Goal: Check status: Check status

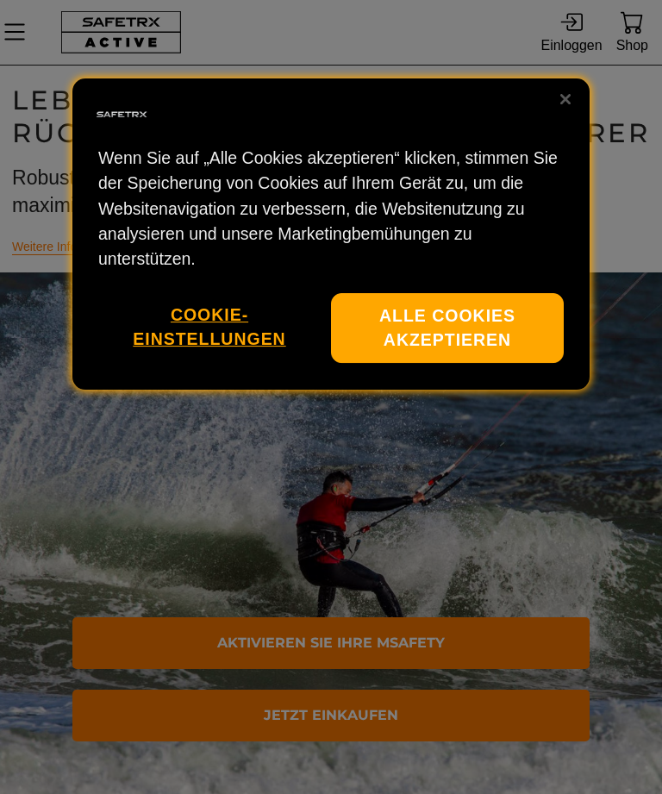
click at [392, 311] on button "Alle Cookies akzeptieren" at bounding box center [447, 329] width 233 height 70
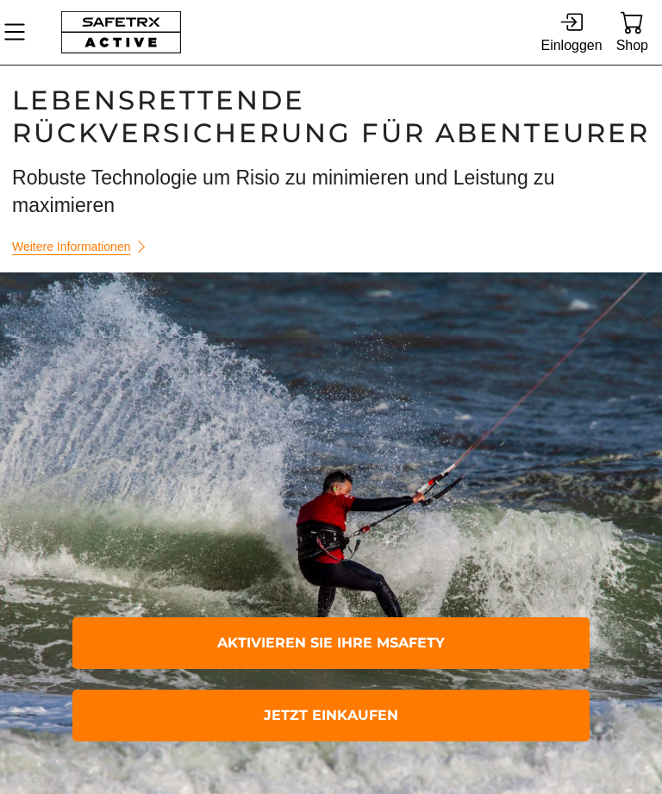
click at [566, 35] on div "Einloggen" at bounding box center [571, 45] width 61 height 23
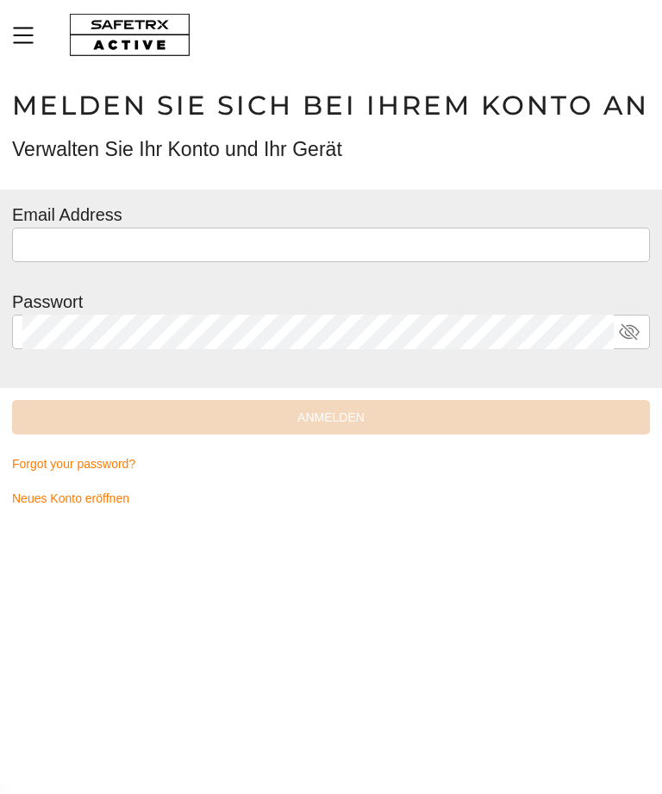
click at [51, 249] on input "text" at bounding box center [331, 245] width 618 height 35
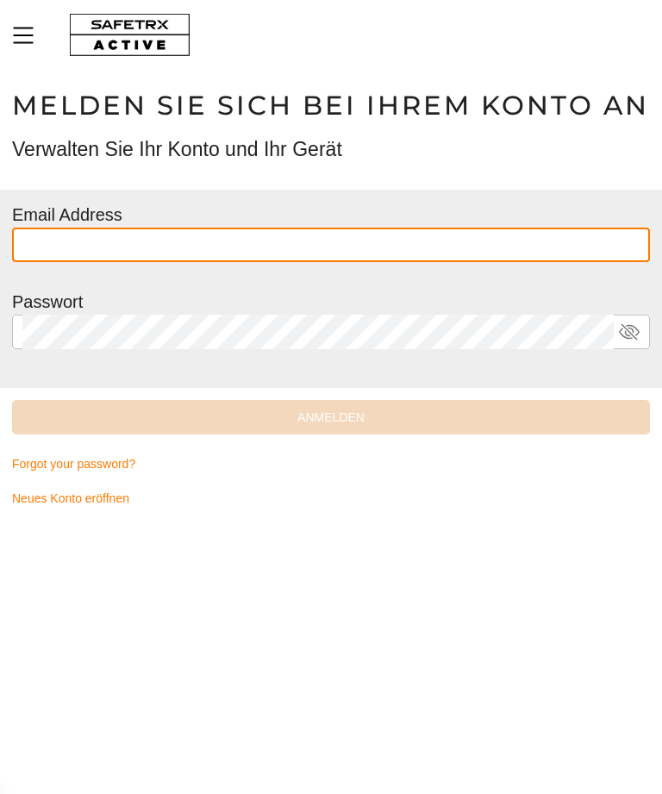
type input "**********"
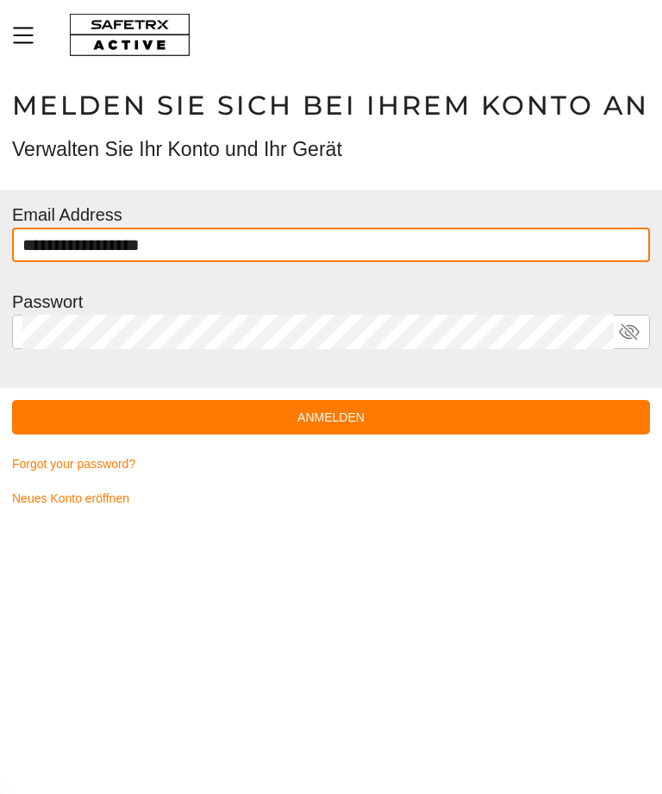
click at [331, 417] on button "Anmelden" at bounding box center [331, 417] width 638 height 35
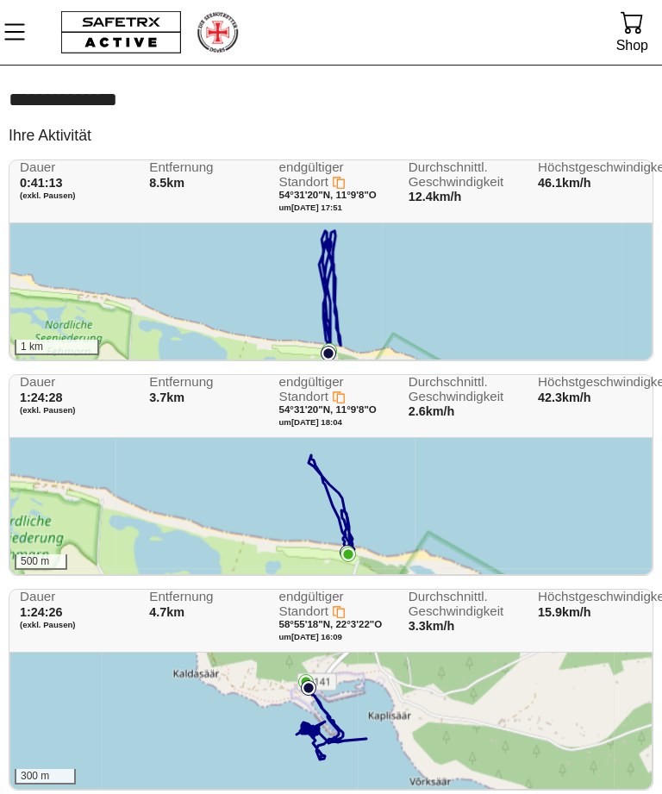
click at [330, 307] on icon at bounding box center [330, 292] width 22 height 123
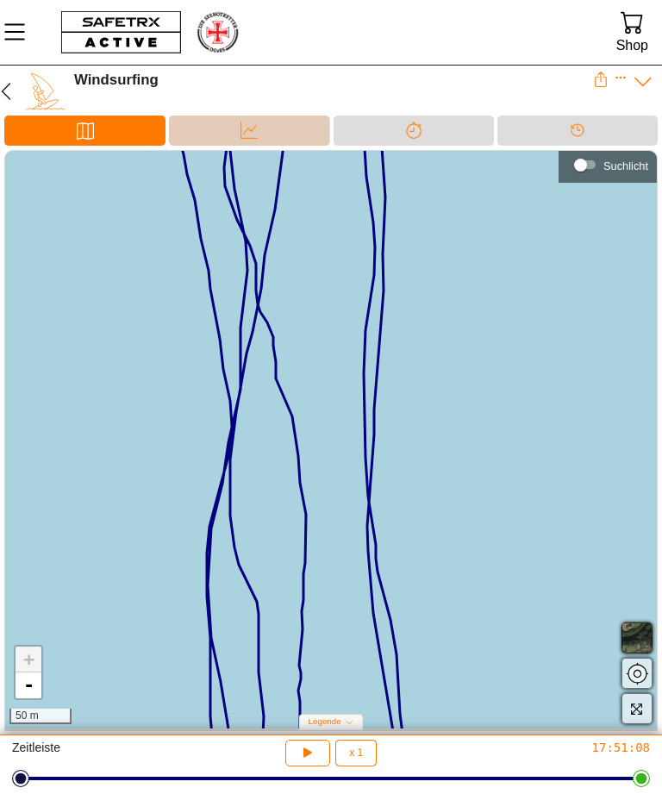
click at [240, 138] on div "Daten" at bounding box center [249, 130] width 35 height 26
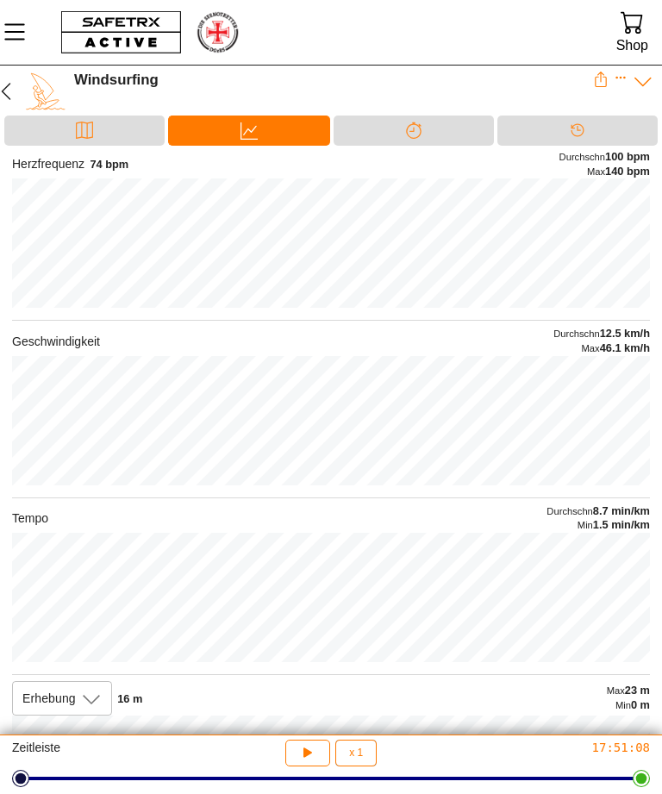
click at [9, 94] on icon "button" at bounding box center [6, 91] width 21 height 21
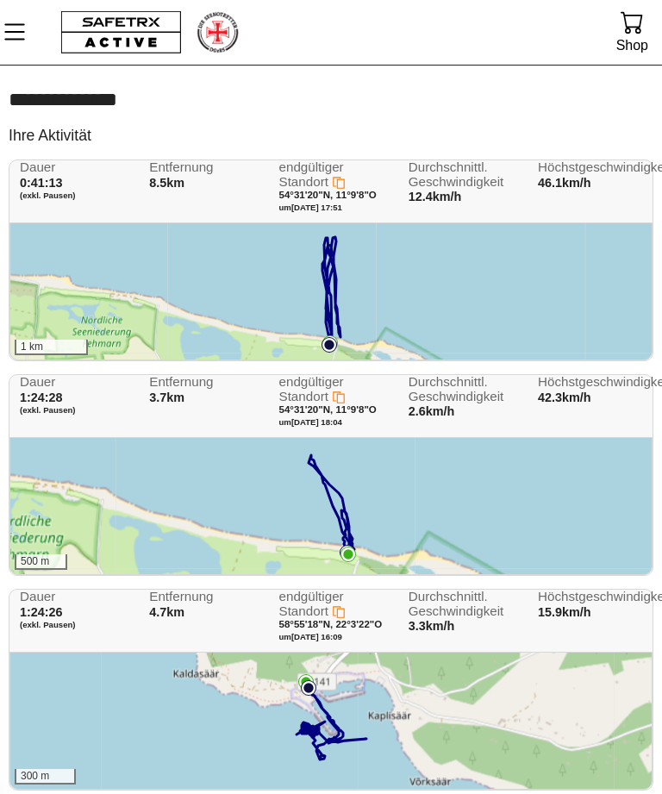
click at [629, 38] on div "Shop" at bounding box center [633, 45] width 32 height 23
click at [20, 41] on icon "MenÜ" at bounding box center [14, 31] width 29 height 29
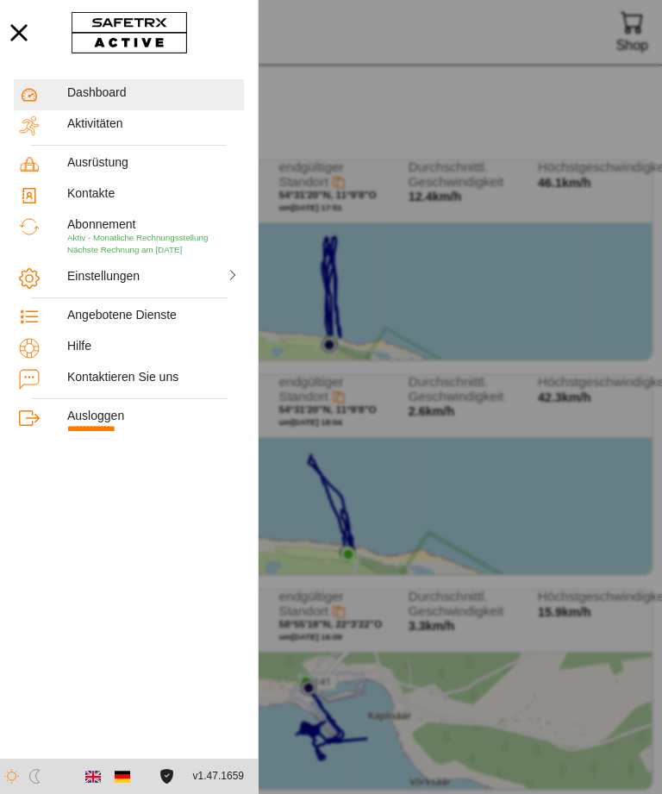
click at [145, 312] on div "Angebotene Dienste" at bounding box center [153, 315] width 172 height 15
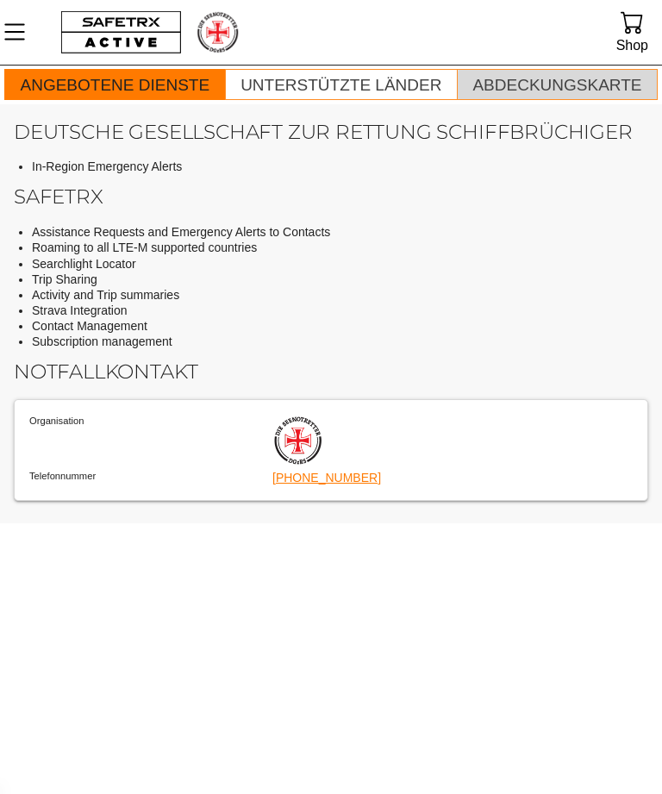
click at [619, 98] on div at bounding box center [557, 98] width 169 height 2
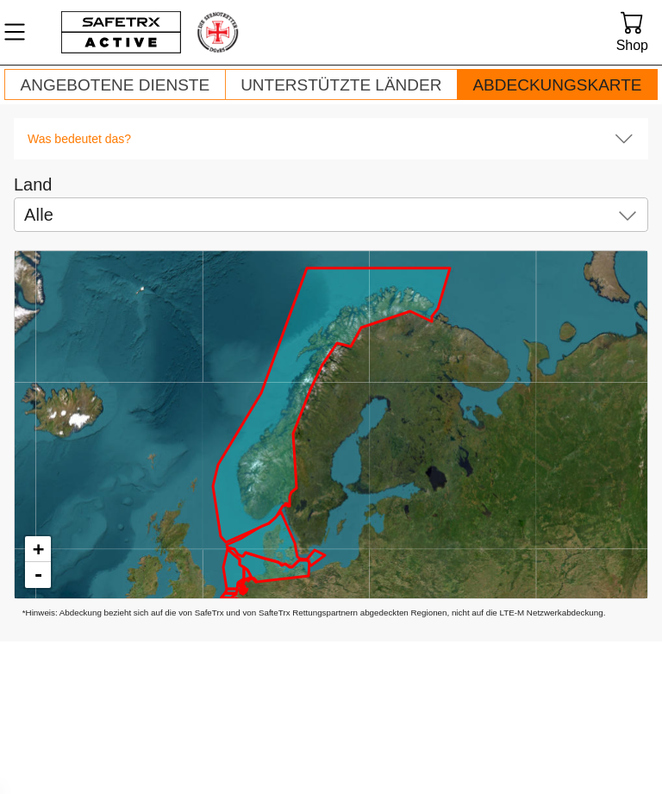
click at [358, 74] on div "Unterstützte Länder" at bounding box center [341, 86] width 201 height 28
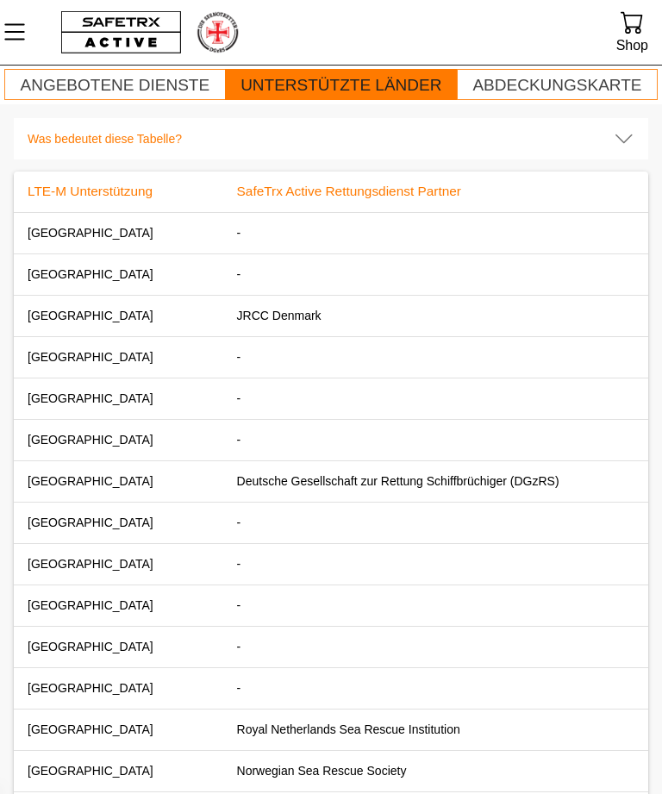
click at [9, 25] on icon "MenÜ" at bounding box center [14, 32] width 21 height 16
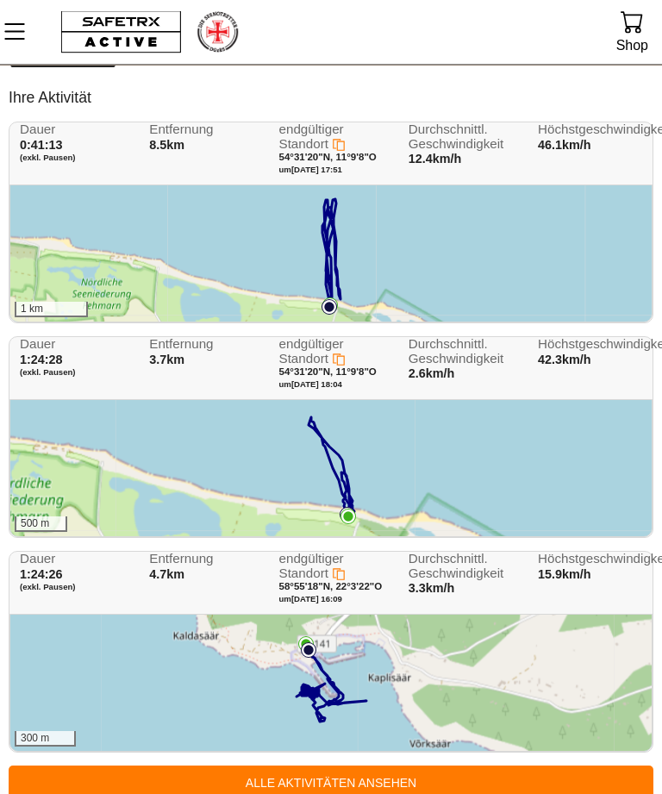
scroll to position [45, 0]
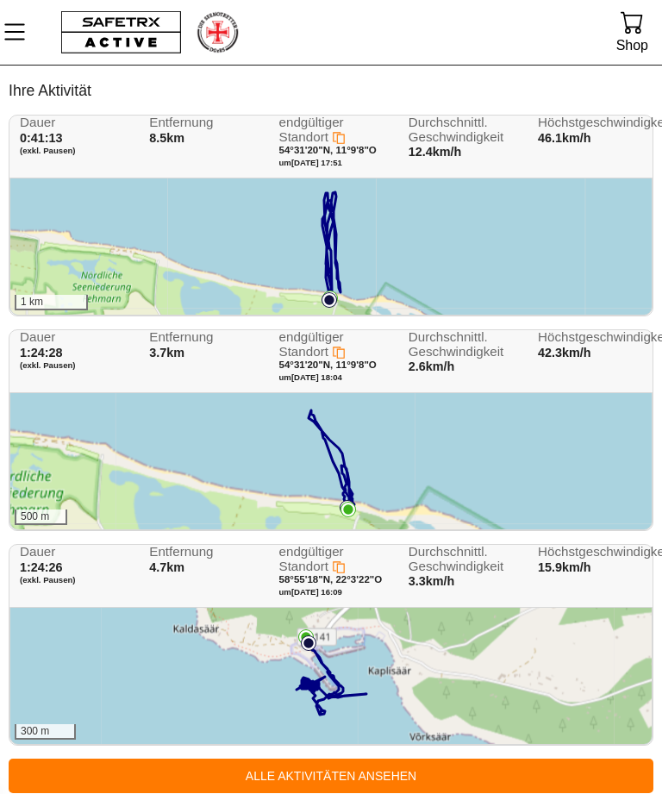
click at [574, 679] on div "300 m" at bounding box center [331, 676] width 642 height 136
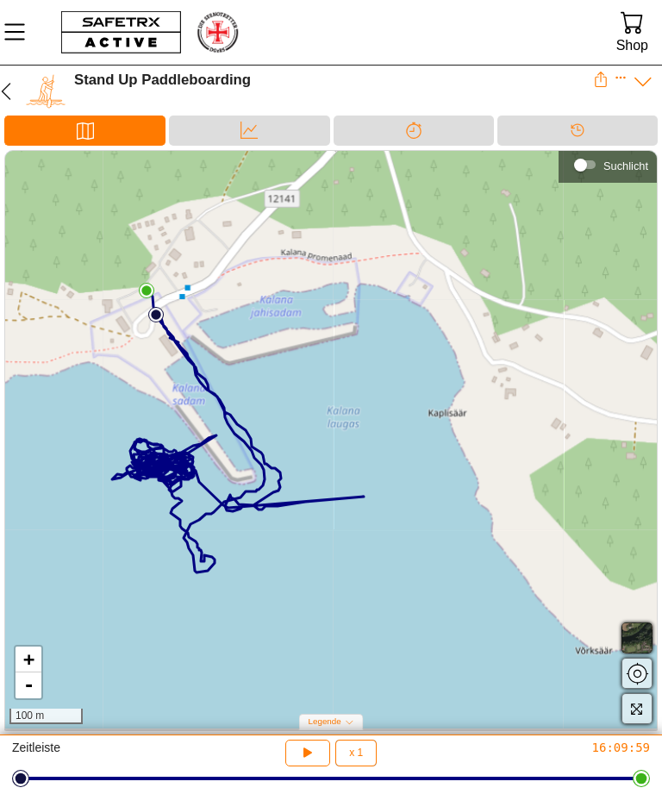
click at [9, 96] on icon "button" at bounding box center [6, 91] width 21 height 21
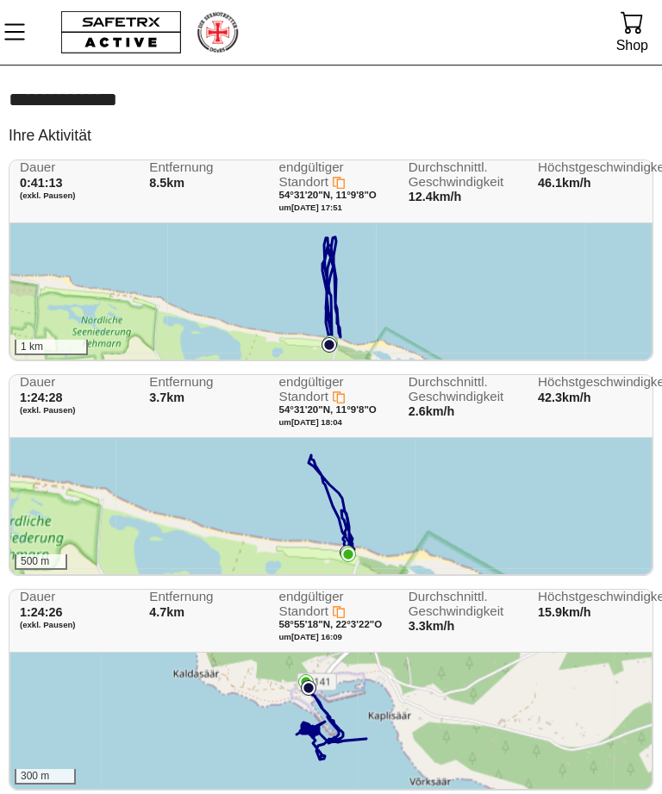
click at [58, 321] on div "1 km" at bounding box center [331, 291] width 642 height 136
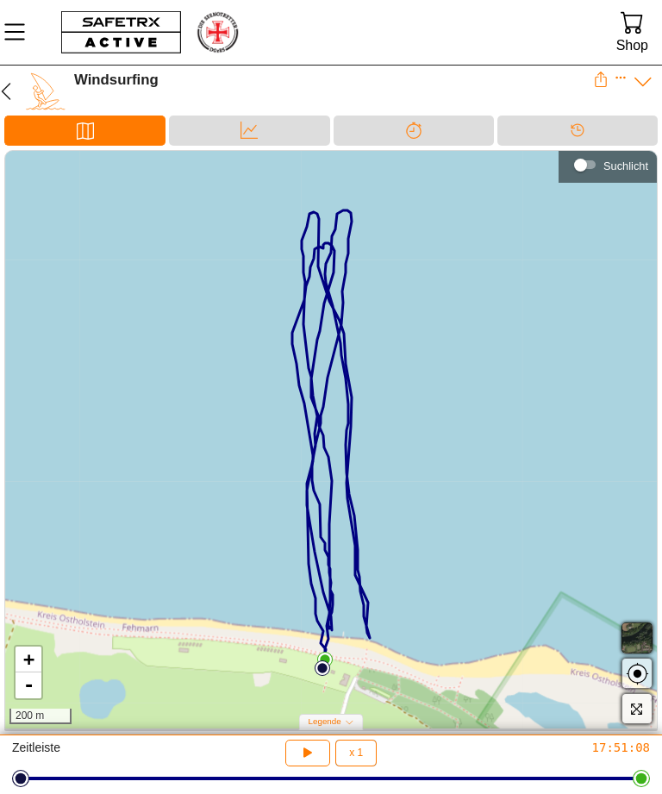
click at [639, 643] on span "button" at bounding box center [637, 638] width 21 height 21
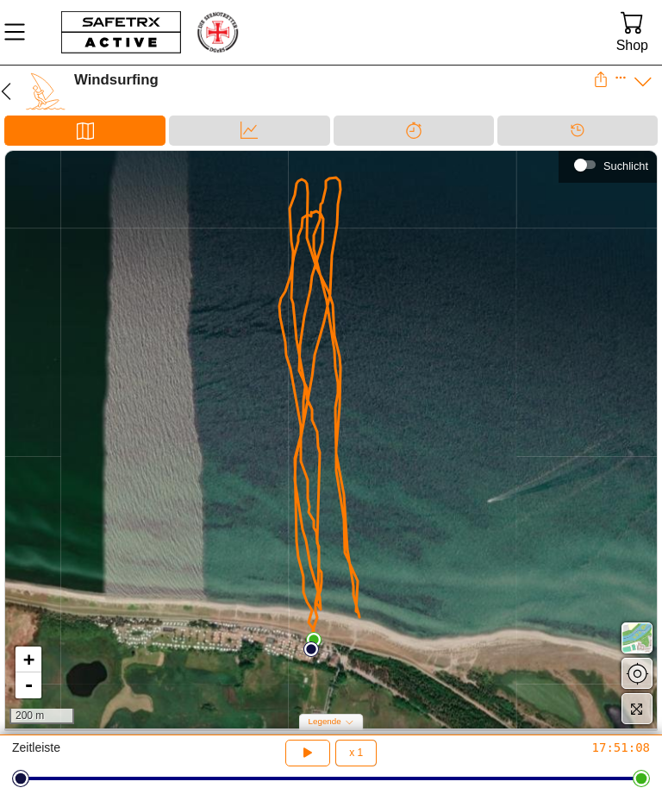
click at [622, 81] on icon "Expand" at bounding box center [621, 78] width 12 height 12
click at [576, 121] on div "Timeline" at bounding box center [578, 130] width 35 height 26
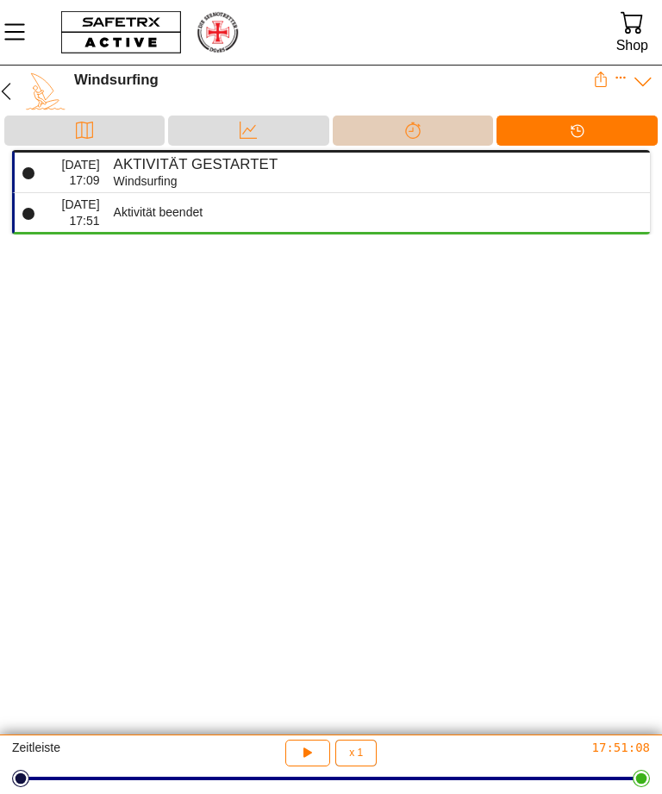
click at [461, 130] on div "Trennung" at bounding box center [413, 131] width 160 height 30
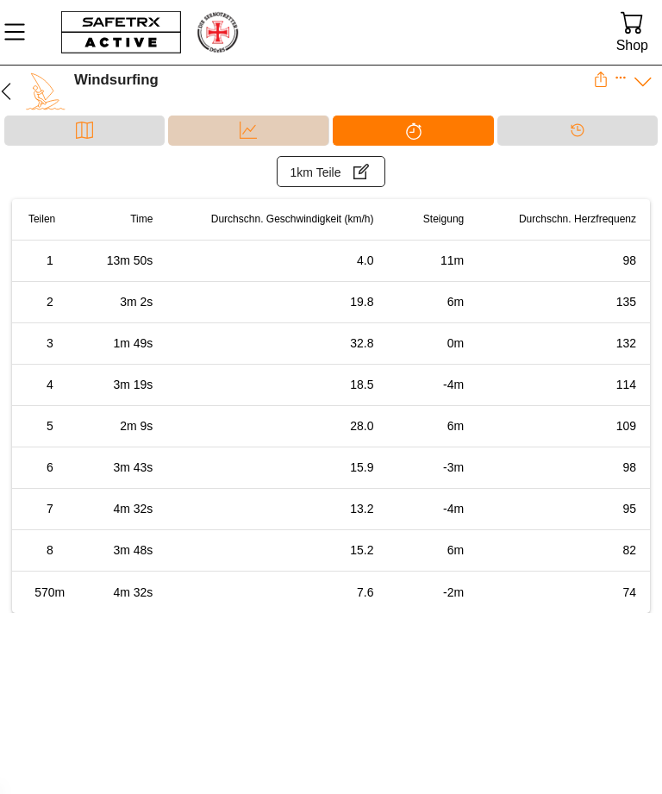
click at [262, 136] on div "Daten" at bounding box center [248, 130] width 35 height 26
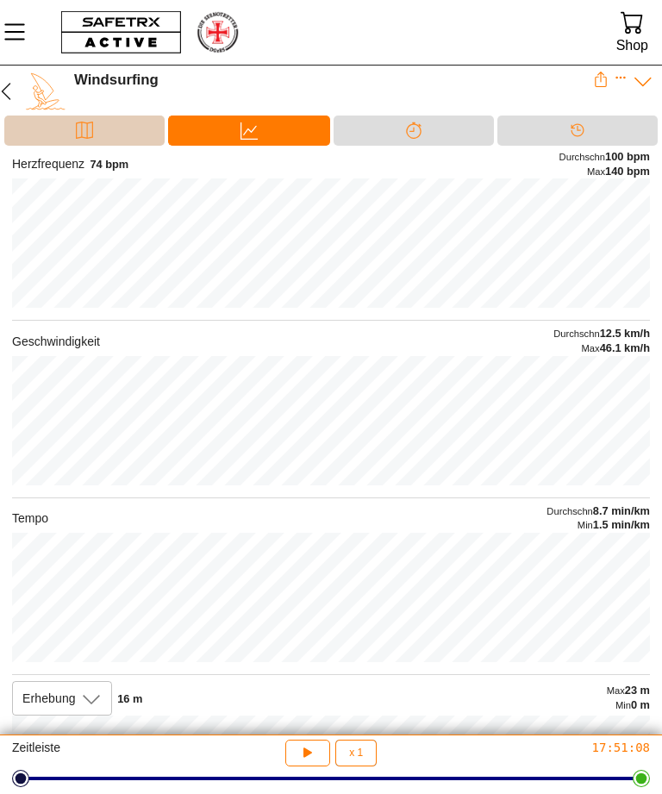
click at [65, 133] on div "Karte" at bounding box center [84, 131] width 160 height 30
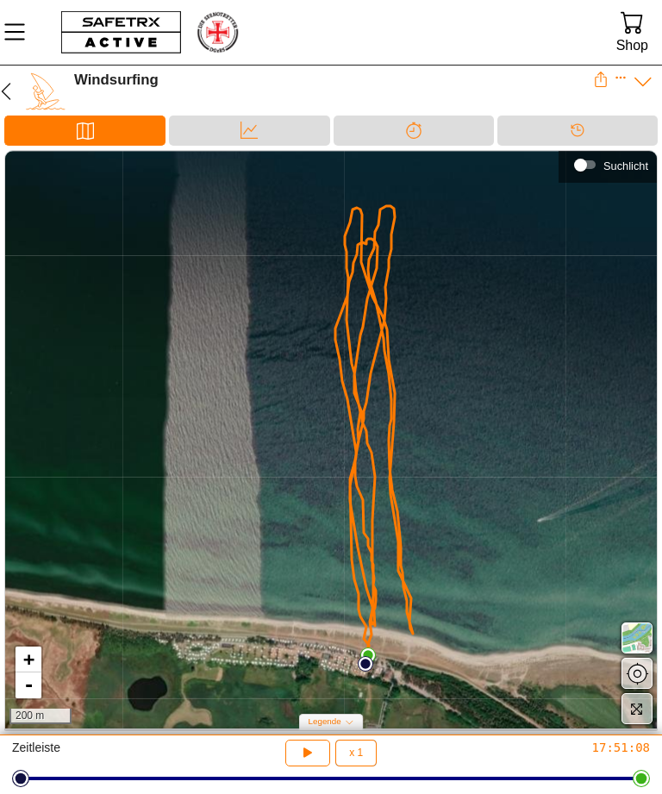
click at [582, 167] on div "Suchlicht" at bounding box center [580, 165] width 13 height 13
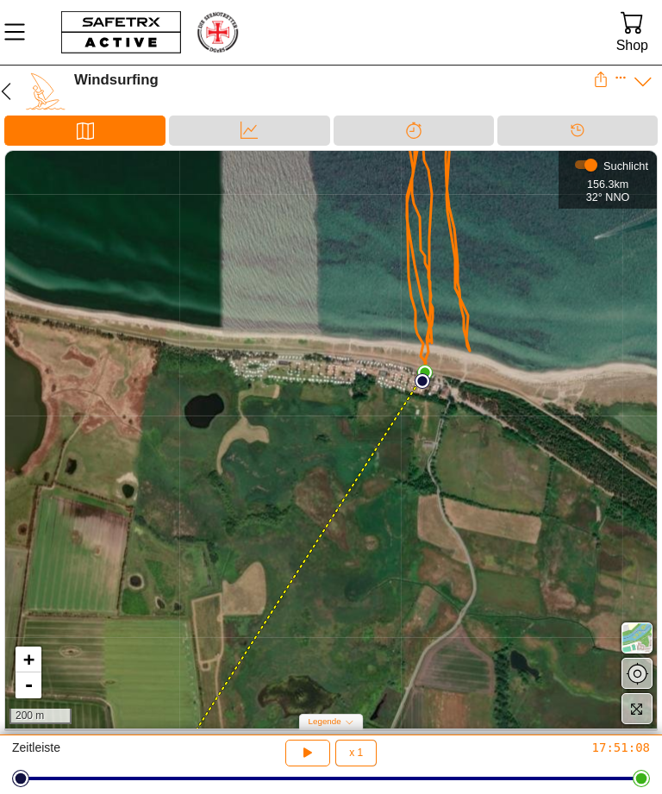
click at [582, 173] on div "Suchlicht" at bounding box center [586, 165] width 36 height 26
click at [587, 164] on div "Suchlicht" at bounding box center [585, 164] width 21 height 9
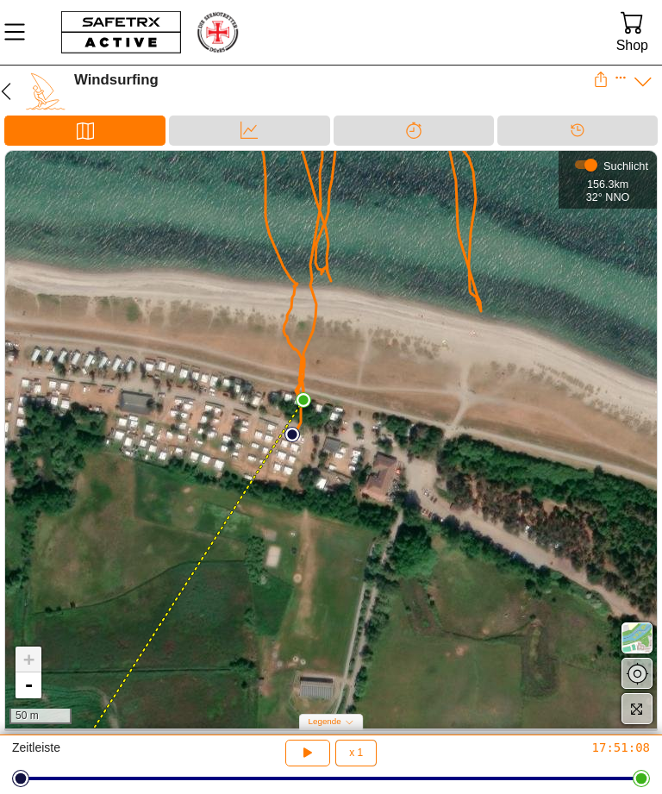
click at [592, 167] on div "Suchlicht" at bounding box center [591, 165] width 13 height 13
